Goal: Task Accomplishment & Management: Manage account settings

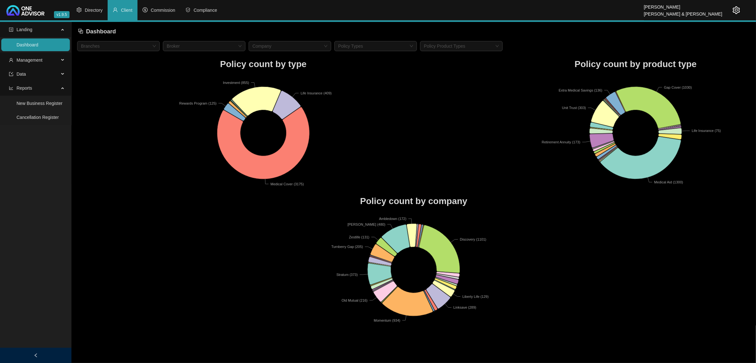
click at [739, 11] on icon "setting" at bounding box center [737, 10] width 8 height 8
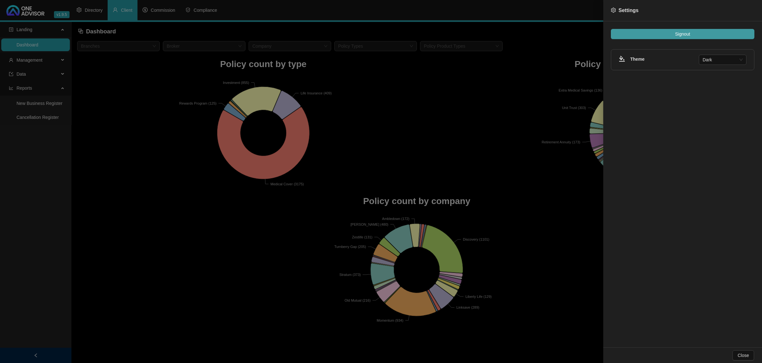
click at [696, 36] on button "Signout" at bounding box center [683, 34] width 144 height 10
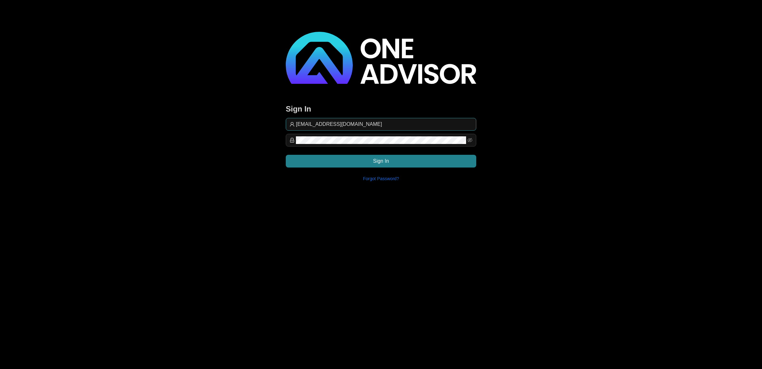
click at [374, 118] on span "[EMAIL_ADDRESS][DOMAIN_NAME]" at bounding box center [381, 124] width 191 height 13
click at [374, 123] on input "[EMAIL_ADDRESS][DOMAIN_NAME]" at bounding box center [384, 124] width 177 height 8
type input "[EMAIL_ADDRESS][DOMAIN_NAME]"
click at [428, 162] on button "Sign In" at bounding box center [381, 161] width 191 height 13
